Goal: Information Seeking & Learning: Find specific fact

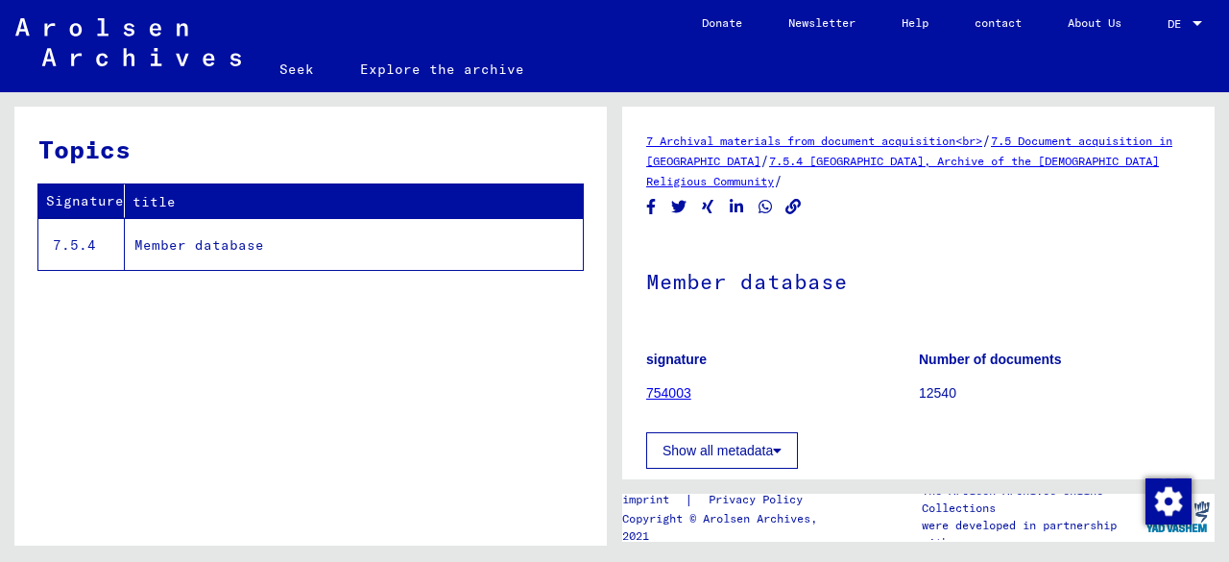
click at [167, 247] on font "Member database" at bounding box center [199, 244] width 130 height 17
click at [206, 249] on font "Member database" at bounding box center [199, 244] width 130 height 17
click at [464, 68] on font "Explore the archive" at bounding box center [442, 68] width 164 height 17
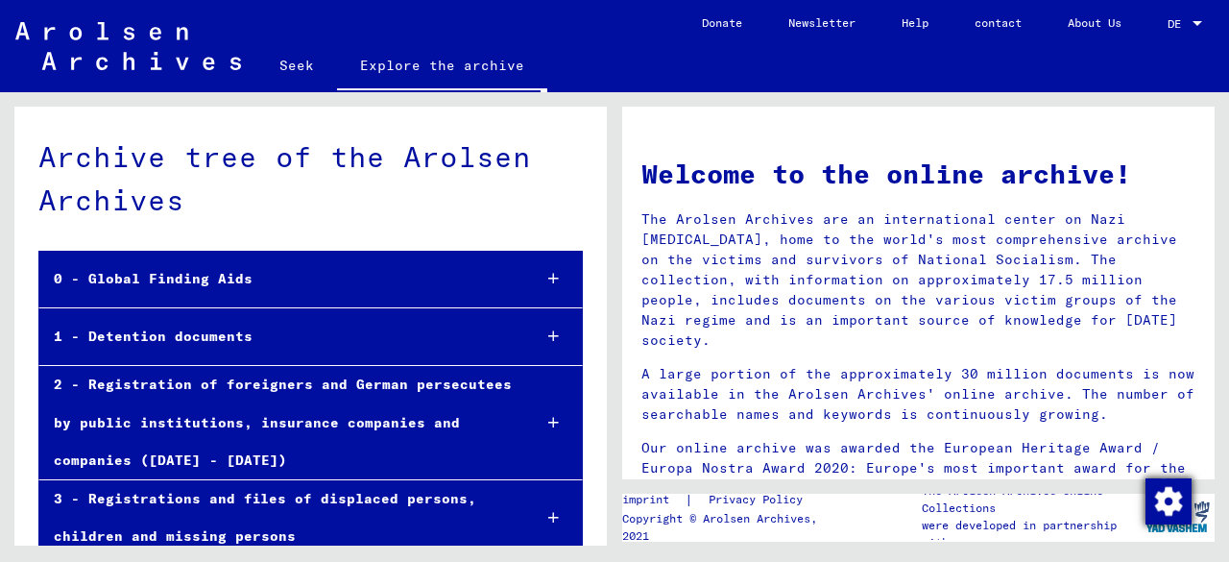
click at [1160, 496] on img "button" at bounding box center [1168, 501] width 46 height 46
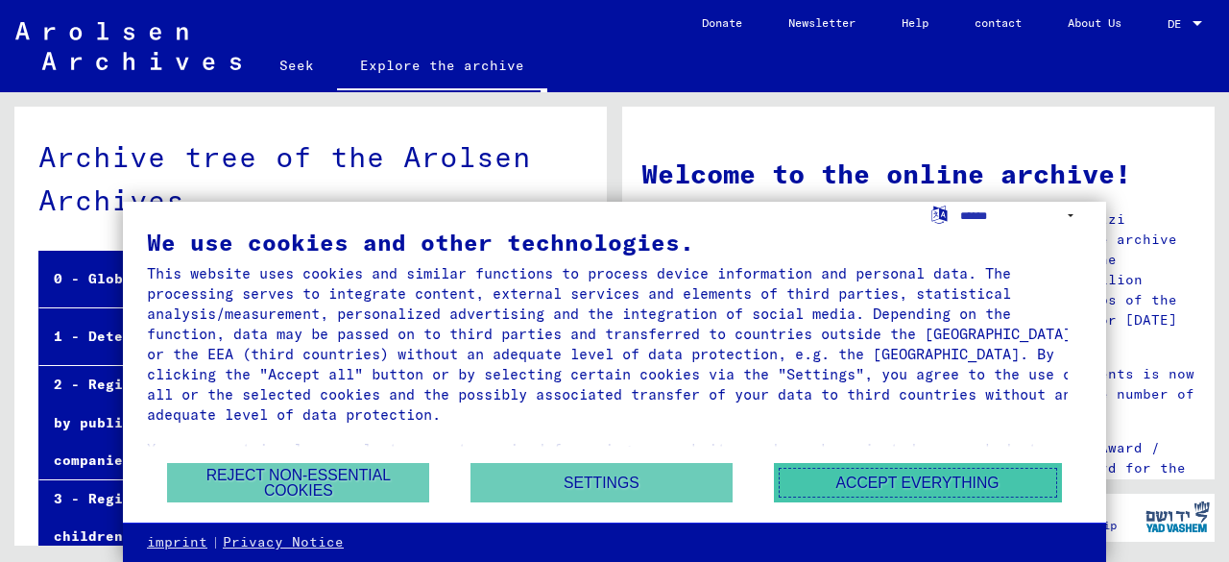
click at [866, 483] on font "Accept everything" at bounding box center [917, 482] width 163 height 16
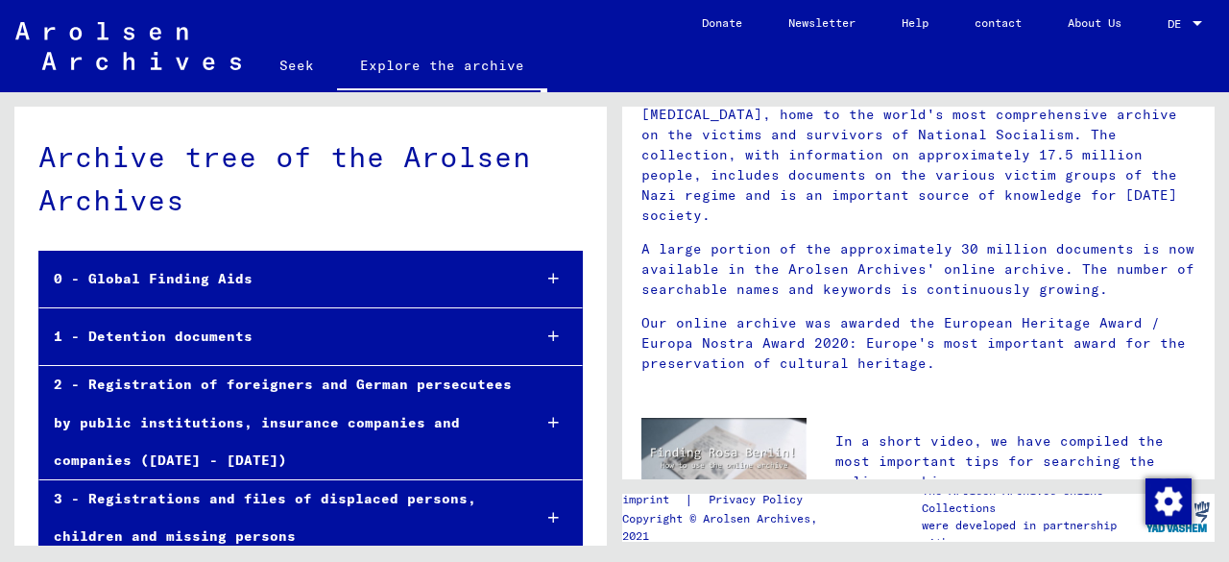
scroll to position [132, 0]
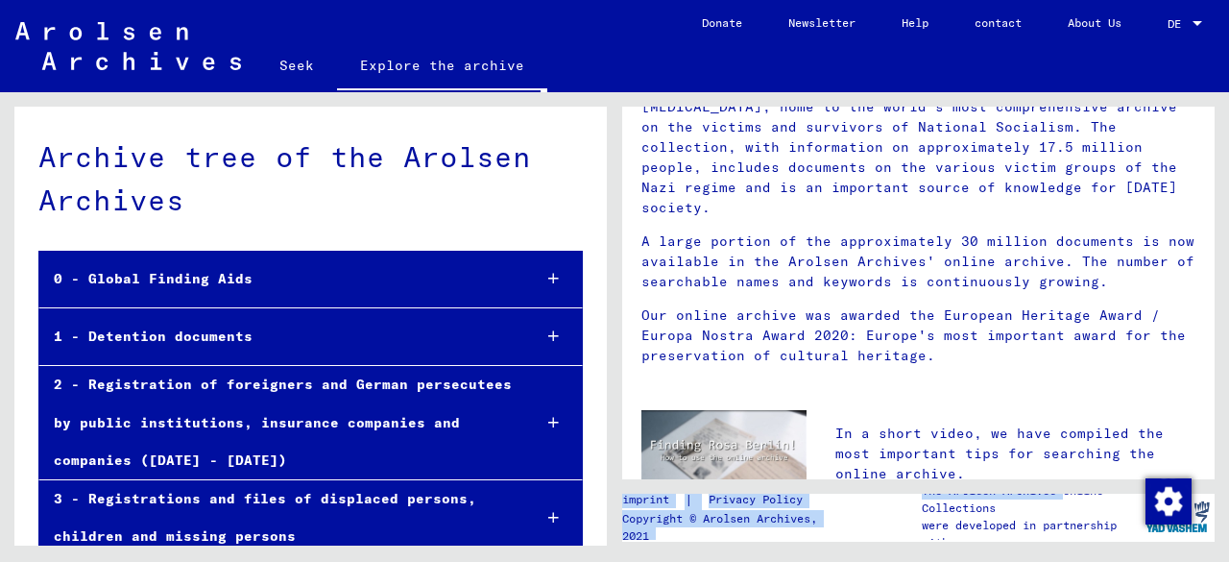
drag, startPoint x: 1071, startPoint y: 496, endPoint x: 1031, endPoint y: 492, distance: 40.6
click at [1031, 492] on div "Welcome to the online archive! The Arolsen Archives are an international center…" at bounding box center [922, 318] width 614 height 453
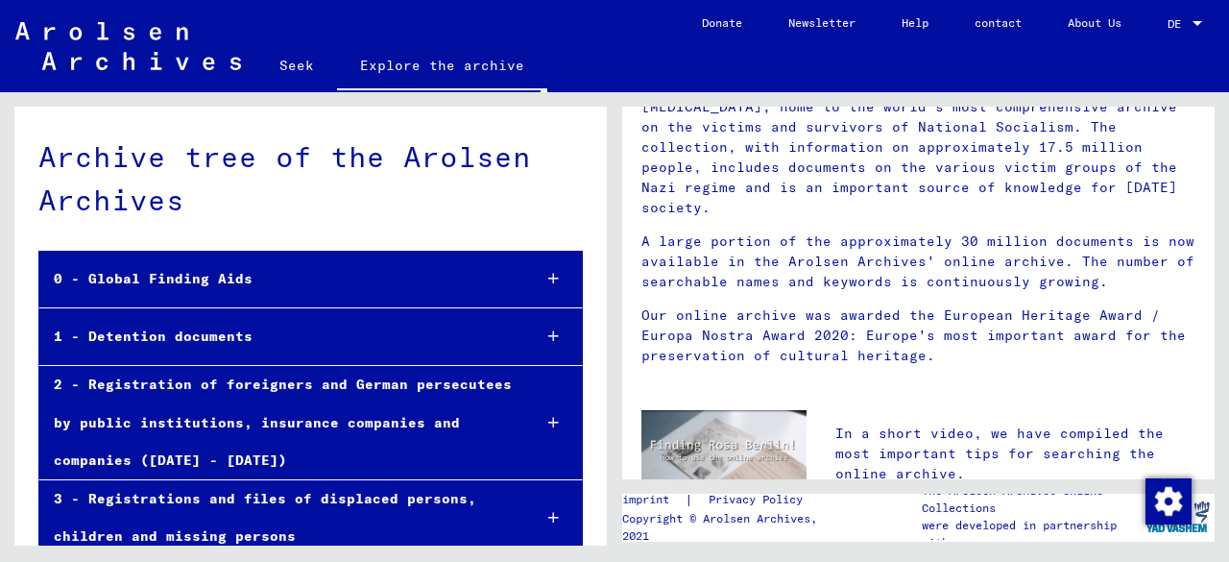
click at [1045, 424] on font "In a short video, we have compiled the most important tips for searching the on…" at bounding box center [999, 453] width 328 height 58
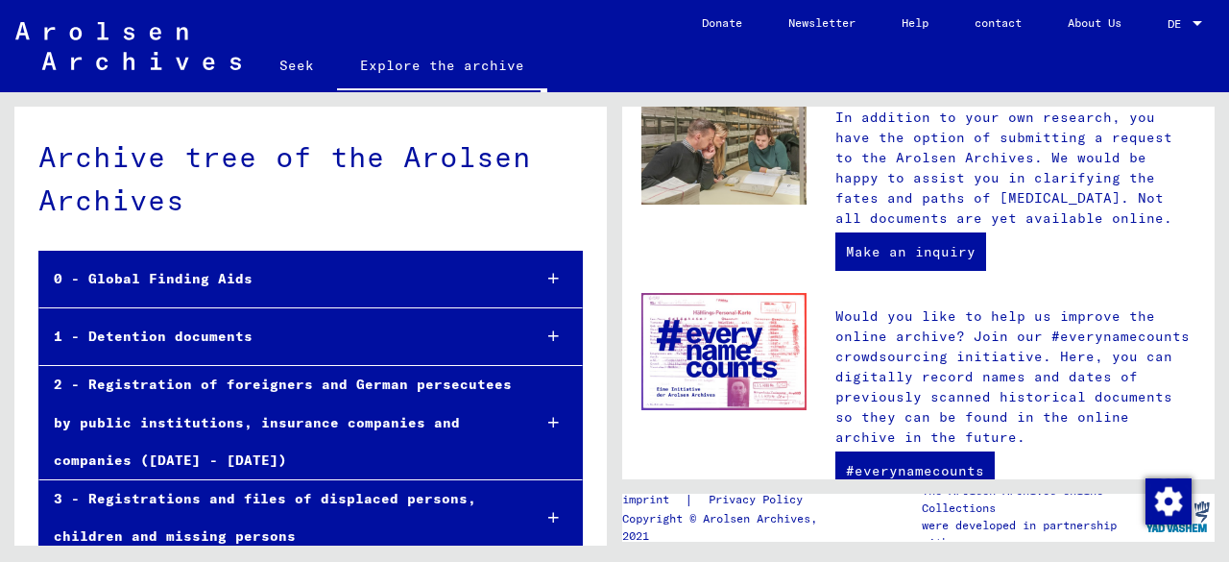
scroll to position [867, 0]
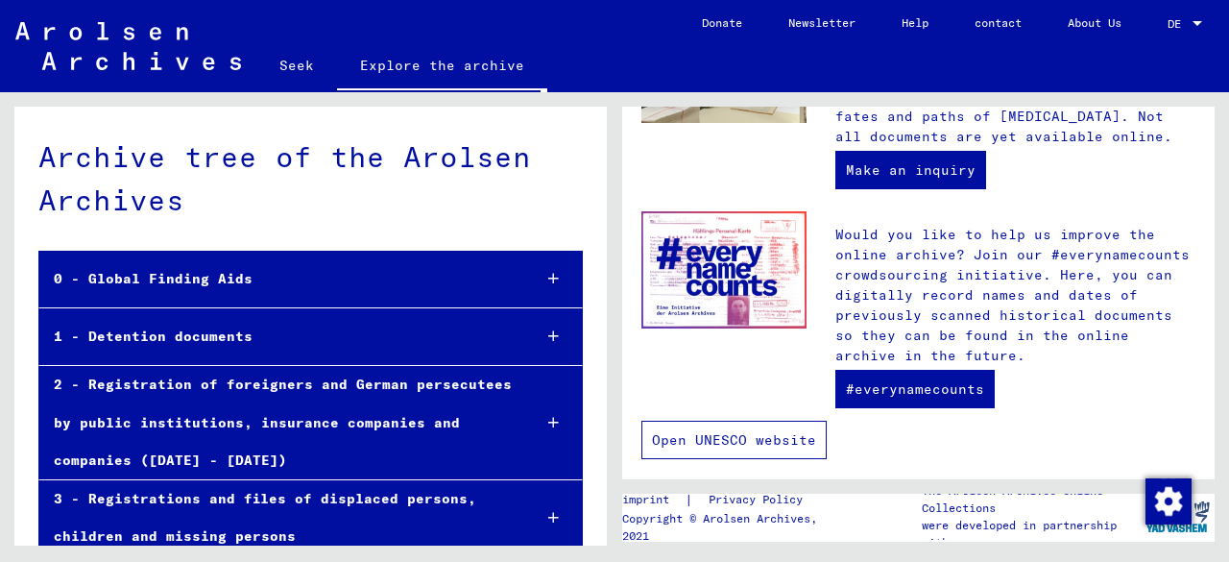
click at [787, 421] on link "Open UNESCO website" at bounding box center [733, 440] width 185 height 38
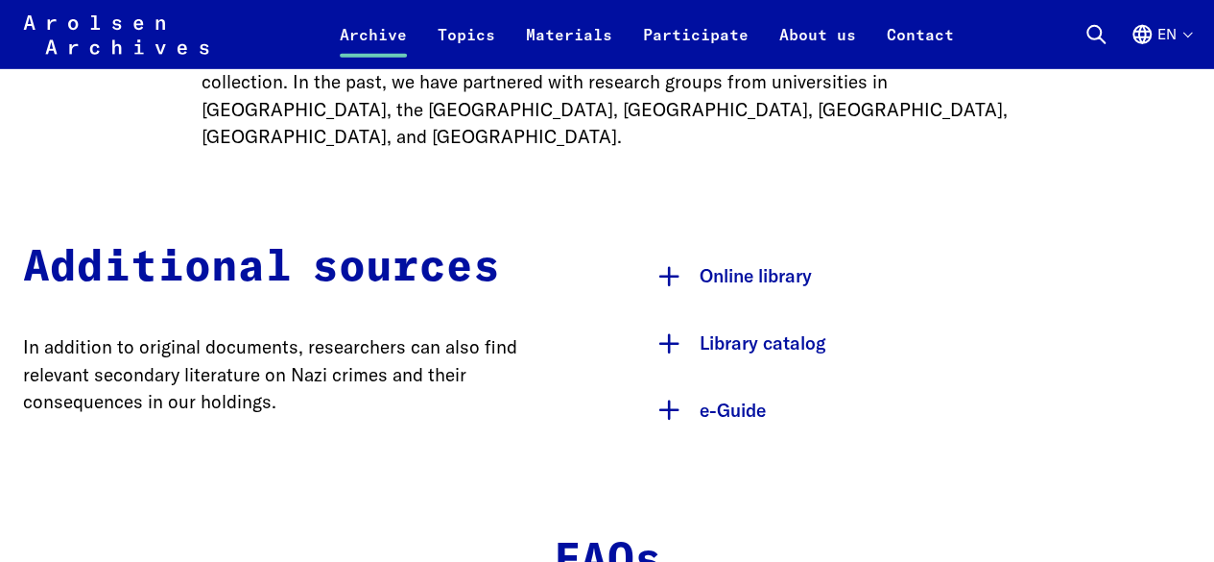
scroll to position [2995, 0]
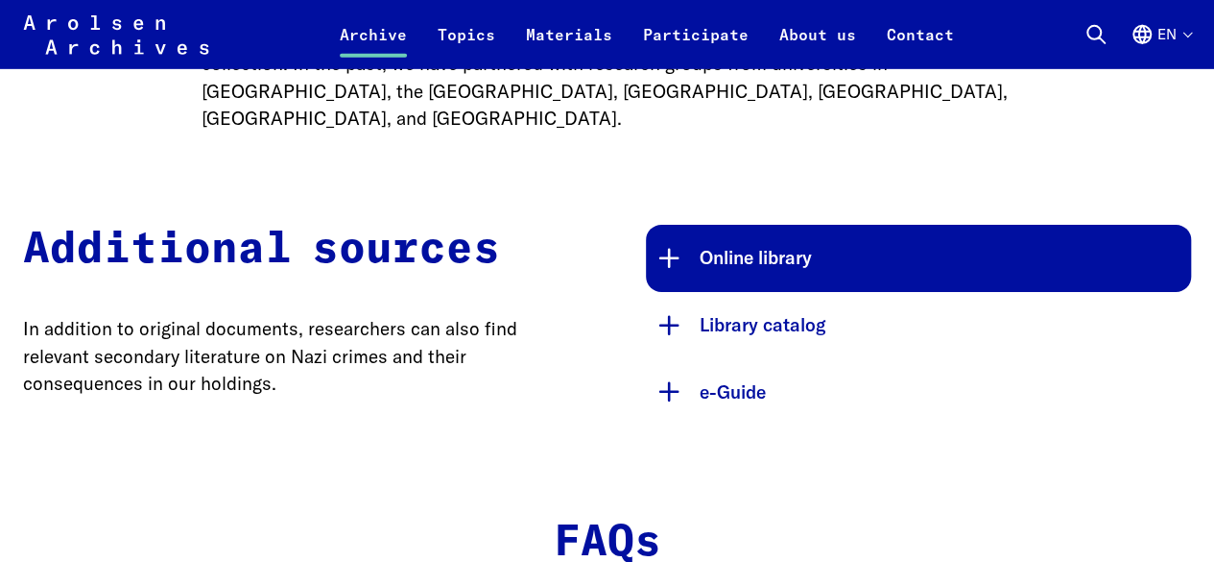
click at [710, 244] on button "Online library" at bounding box center [919, 258] width 546 height 67
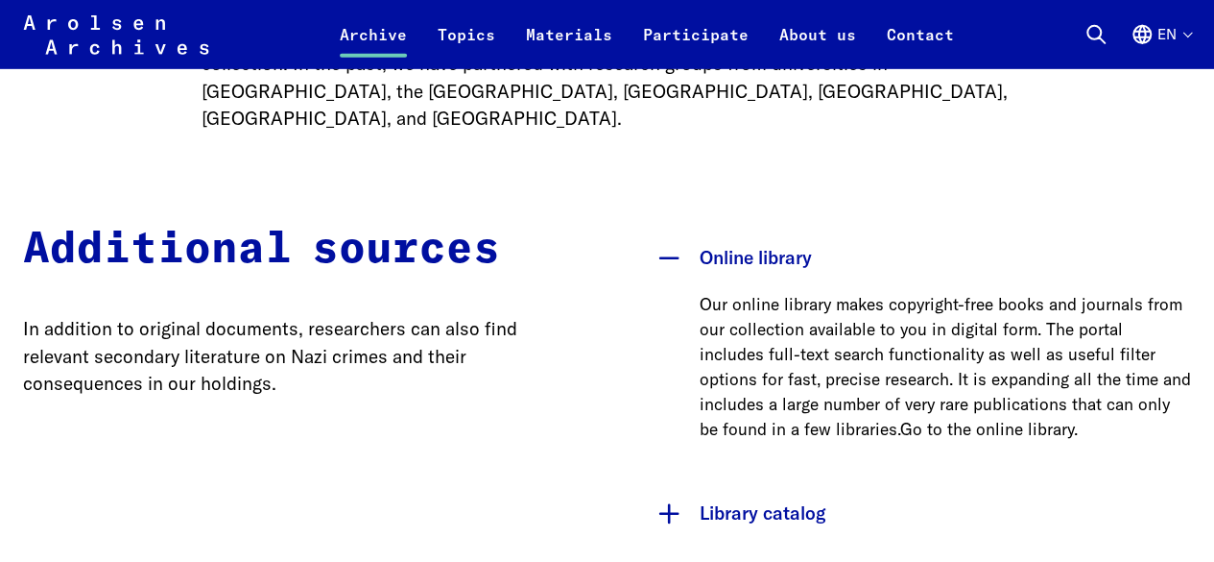
click at [901, 419] on link "Go to the online library." at bounding box center [990, 429] width 178 height 20
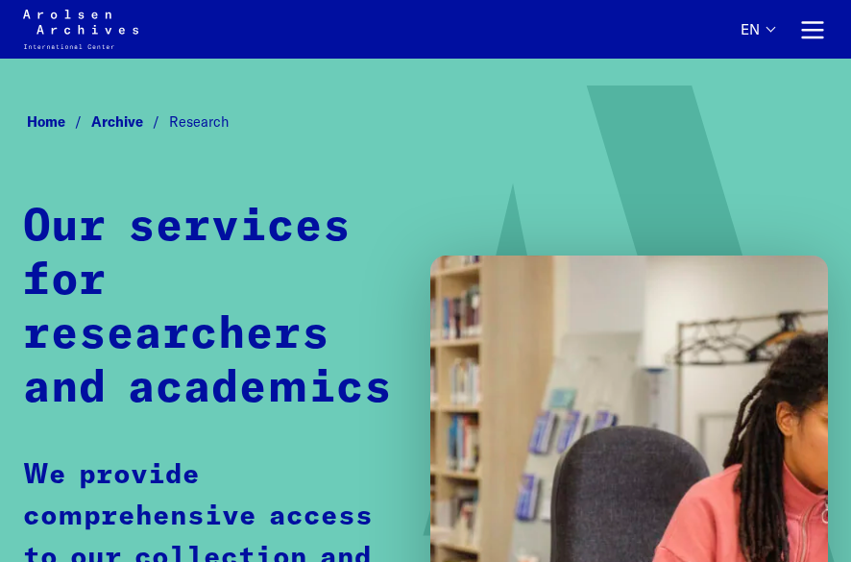
scroll to position [2758, 0]
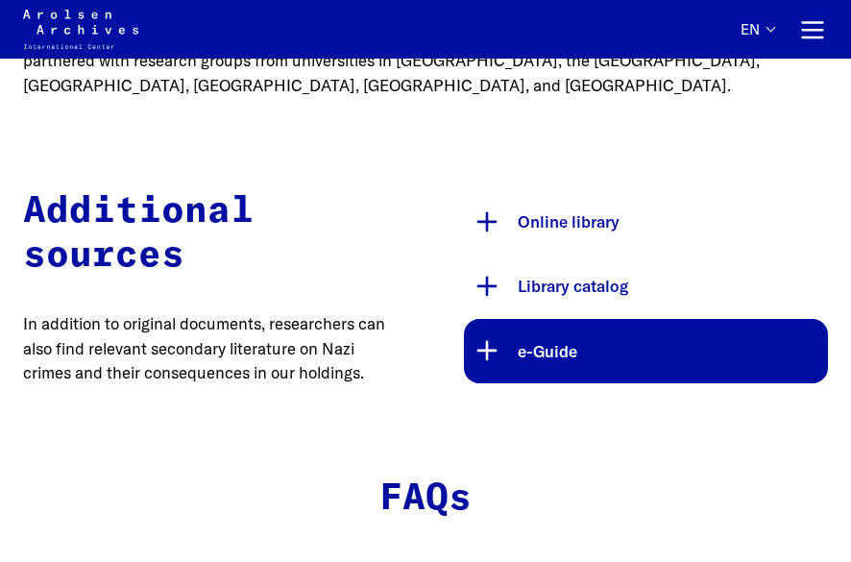
click at [479, 360] on button "e-Guide" at bounding box center [646, 351] width 364 height 64
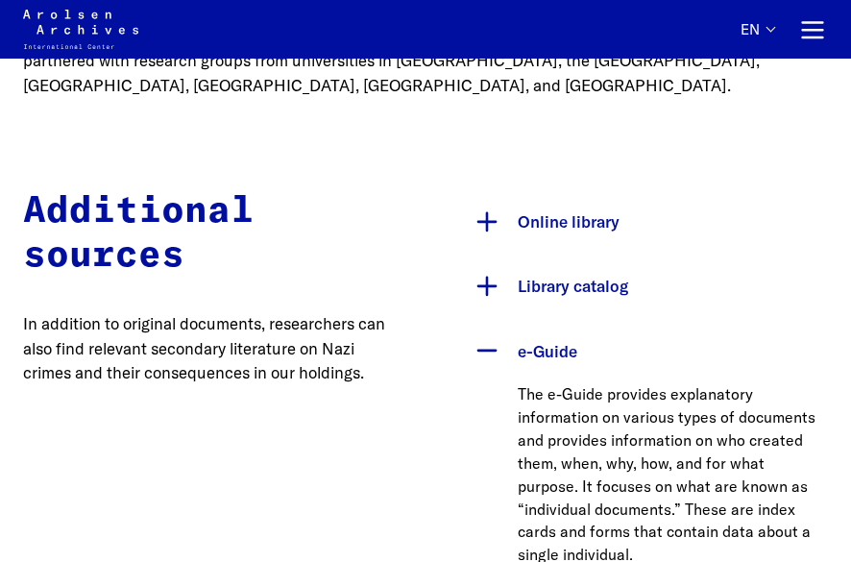
drag, startPoint x: 844, startPoint y: 367, endPoint x: 839, endPoint y: 418, distance: 51.1
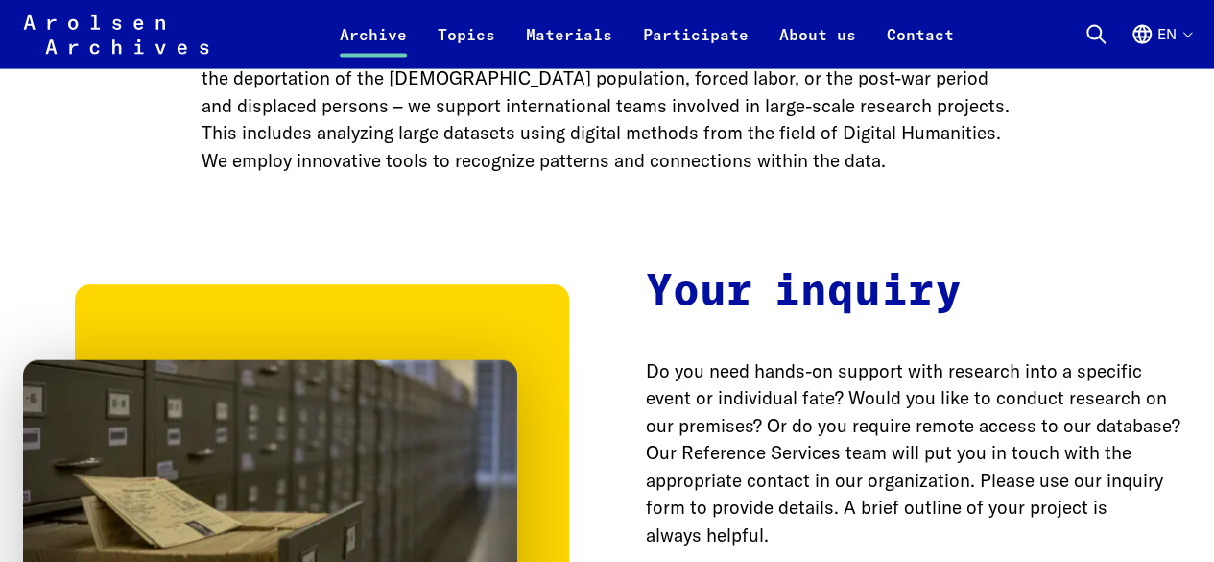
scroll to position [2084, 0]
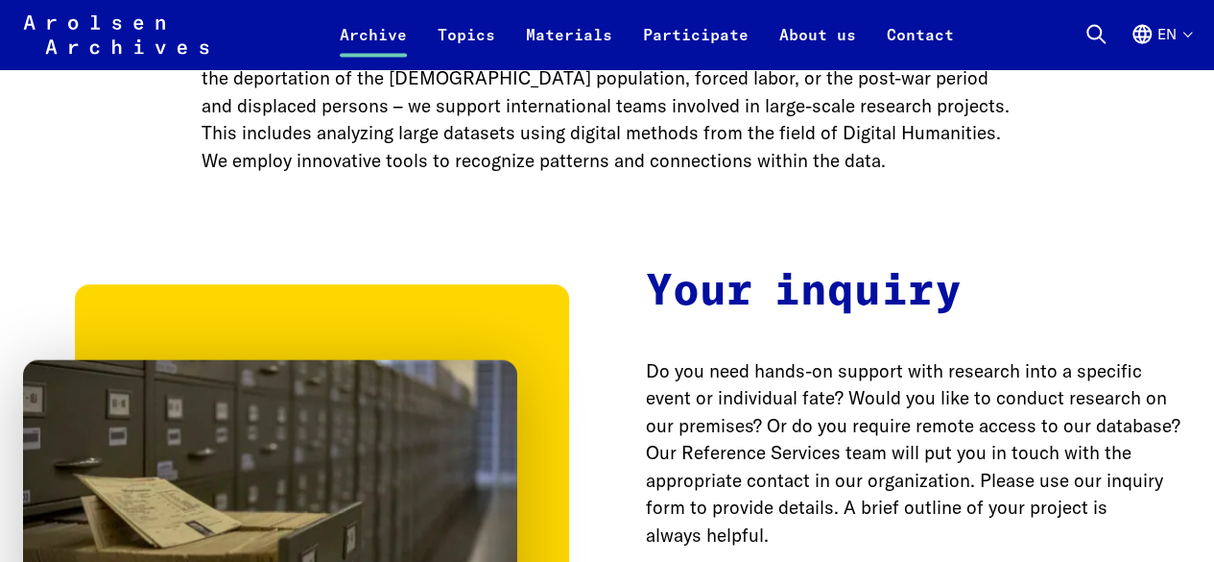
click at [850, 35] on icon at bounding box center [1096, 34] width 23 height 23
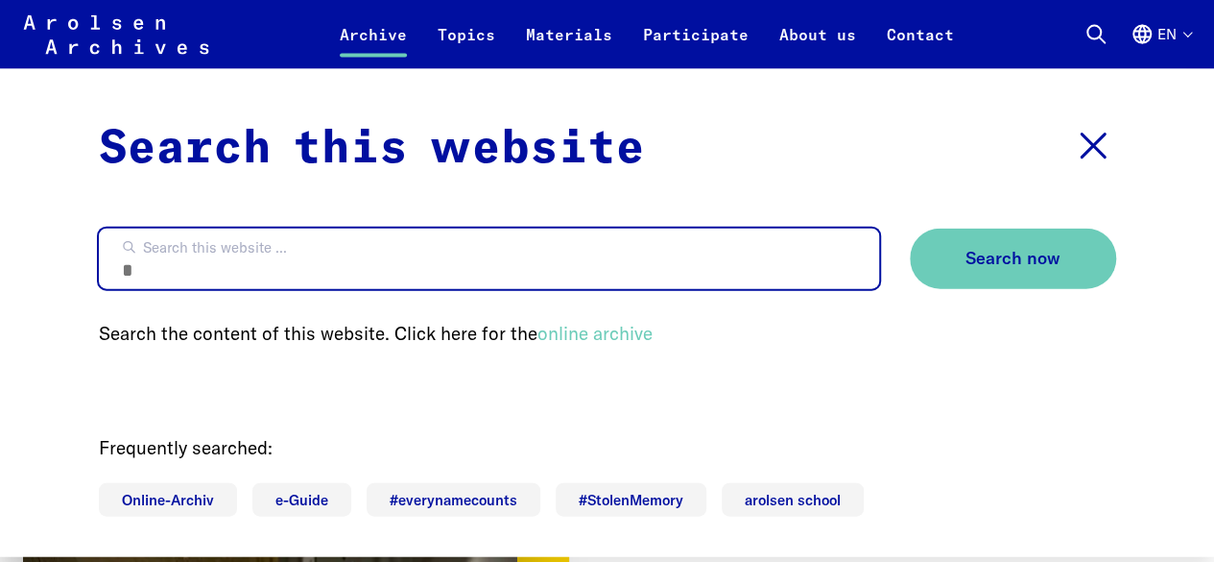
click at [751, 269] on input "Search this website ..." at bounding box center [489, 258] width 781 height 60
type input "**********"
click at [850, 228] on button "Search now" at bounding box center [1013, 258] width 206 height 60
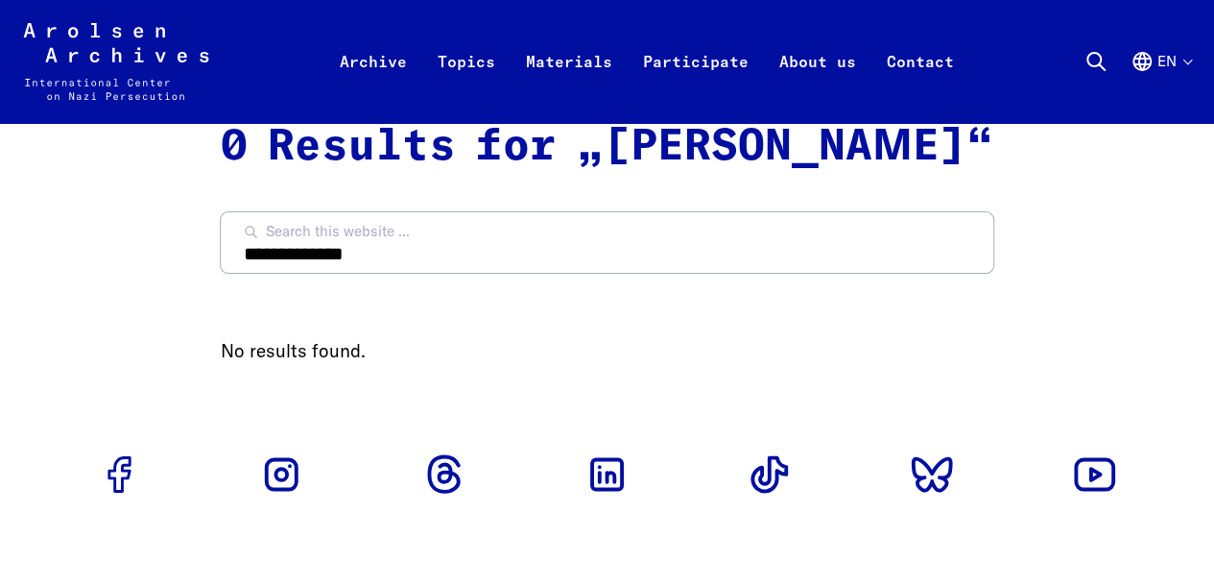
click at [1095, 54] on use at bounding box center [1096, 61] width 17 height 17
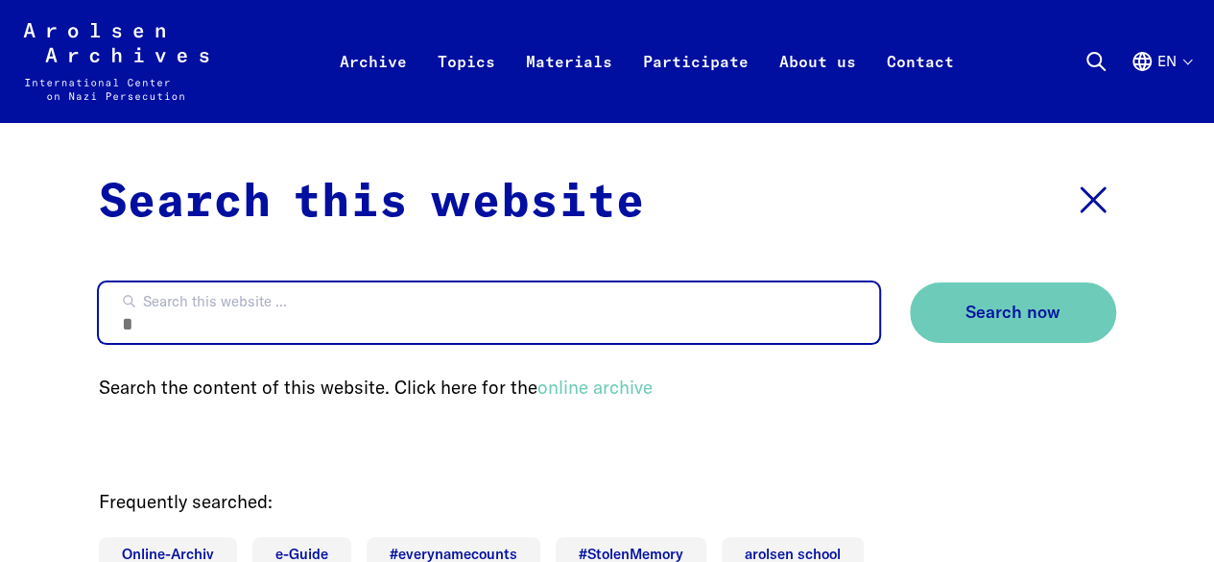
click at [549, 331] on input "Search this website ..." at bounding box center [489, 312] width 781 height 60
type input "*****"
click at [910, 282] on button "Search now" at bounding box center [1013, 312] width 206 height 60
